Goal: Task Accomplishment & Management: Manage account settings

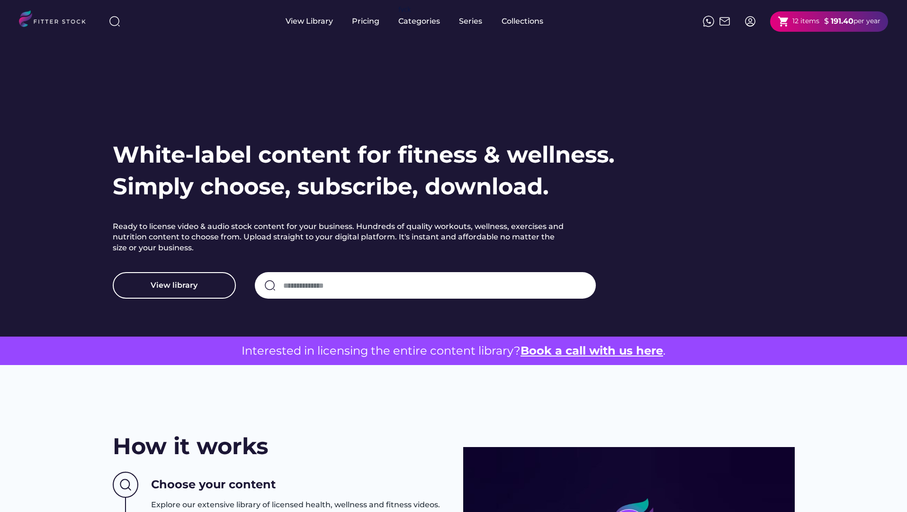
click at [789, 28] on div "shopping_cart 12 items $ 191.40 per year" at bounding box center [829, 21] width 118 height 20
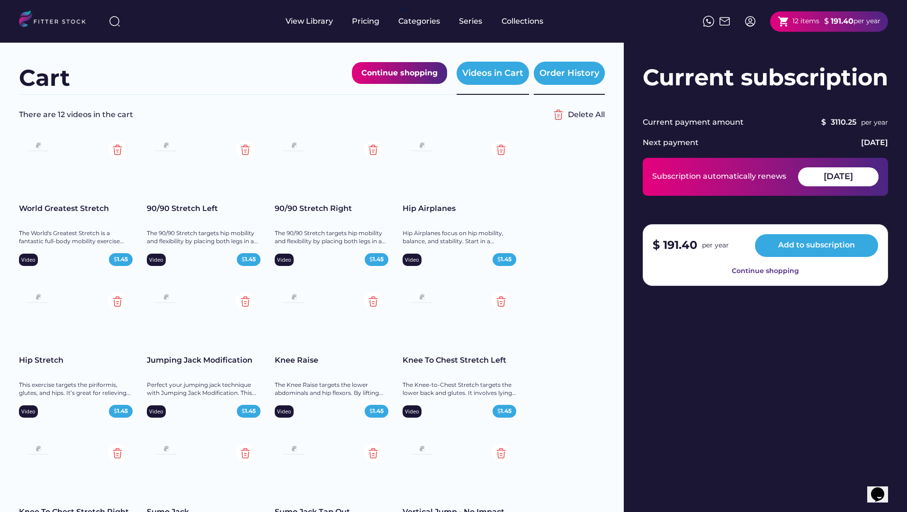
click at [569, 81] on div "Order History" at bounding box center [569, 73] width 71 height 23
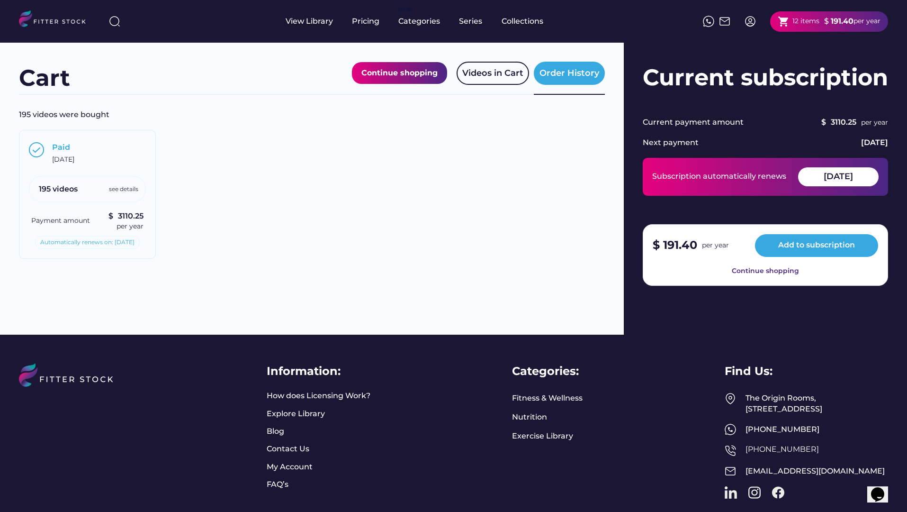
click at [113, 140] on div "Paid [DATE] 195 videos see details Payment amount $ 3110.25 per year Automatica…" at bounding box center [87, 194] width 137 height 129
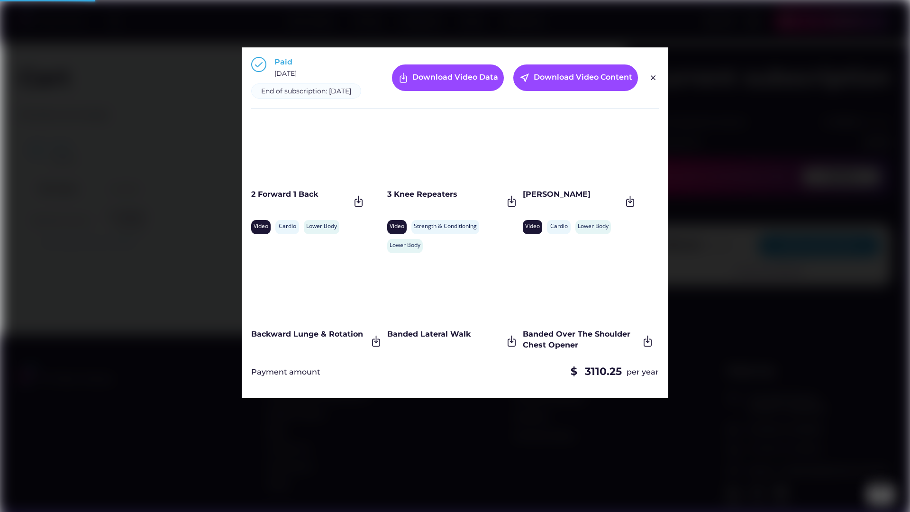
scroll to position [19, 0]
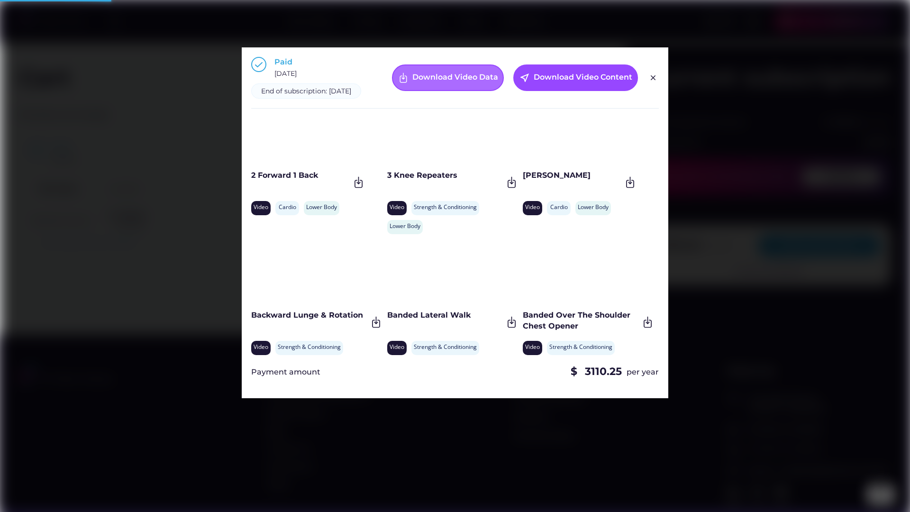
click at [450, 88] on div "Download Video Data" at bounding box center [448, 77] width 112 height 27
